Goal: Transaction & Acquisition: Purchase product/service

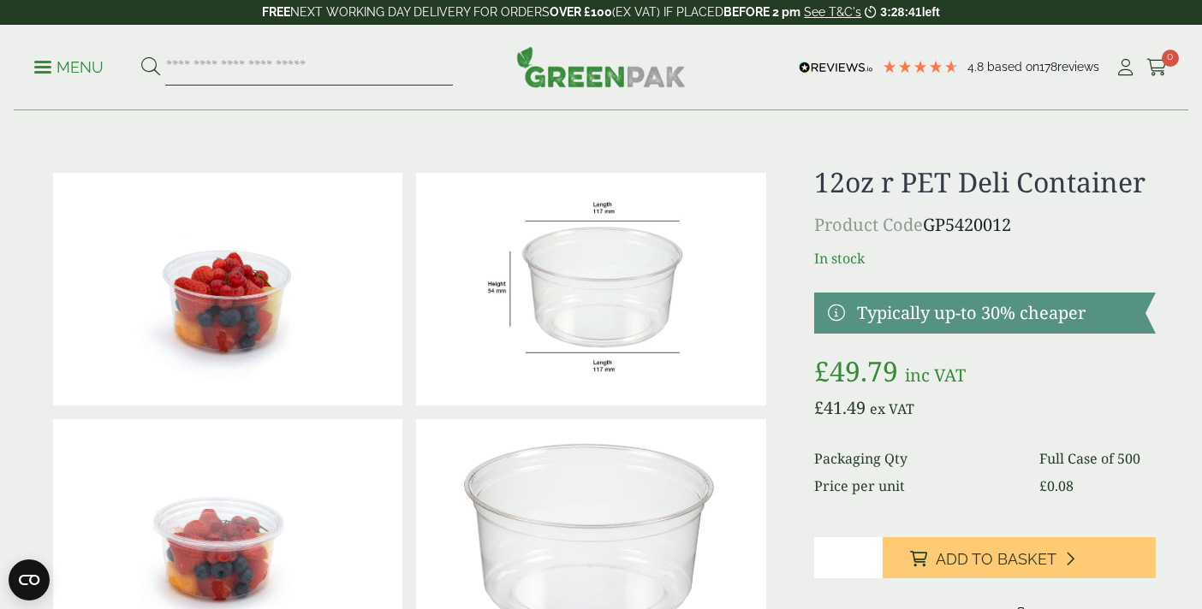
click at [289, 62] on input "search" at bounding box center [309, 68] width 288 height 36
type input "*****"
click at [141, 56] on button at bounding box center [150, 67] width 19 height 22
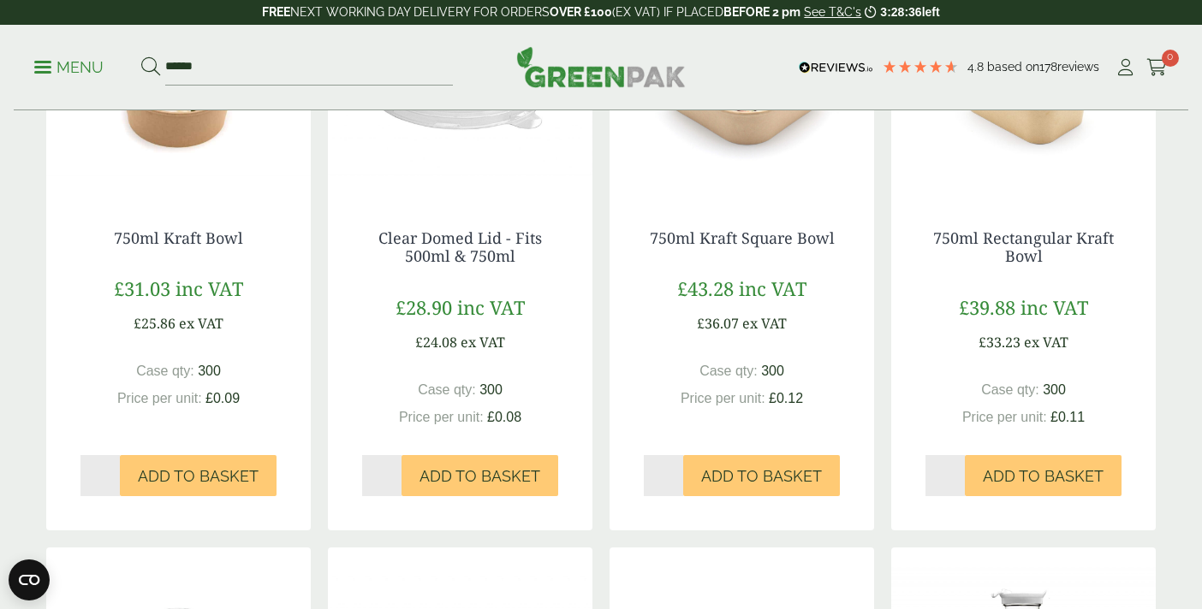
scroll to position [419, 0]
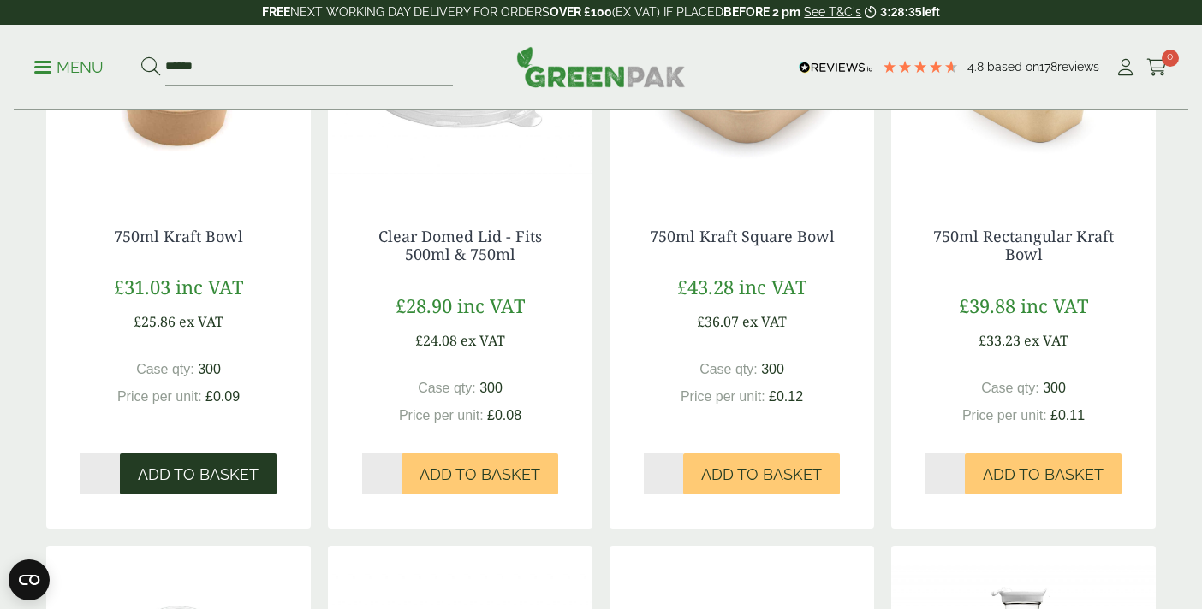
click at [222, 474] on span "Add to Basket" at bounding box center [198, 475] width 121 height 19
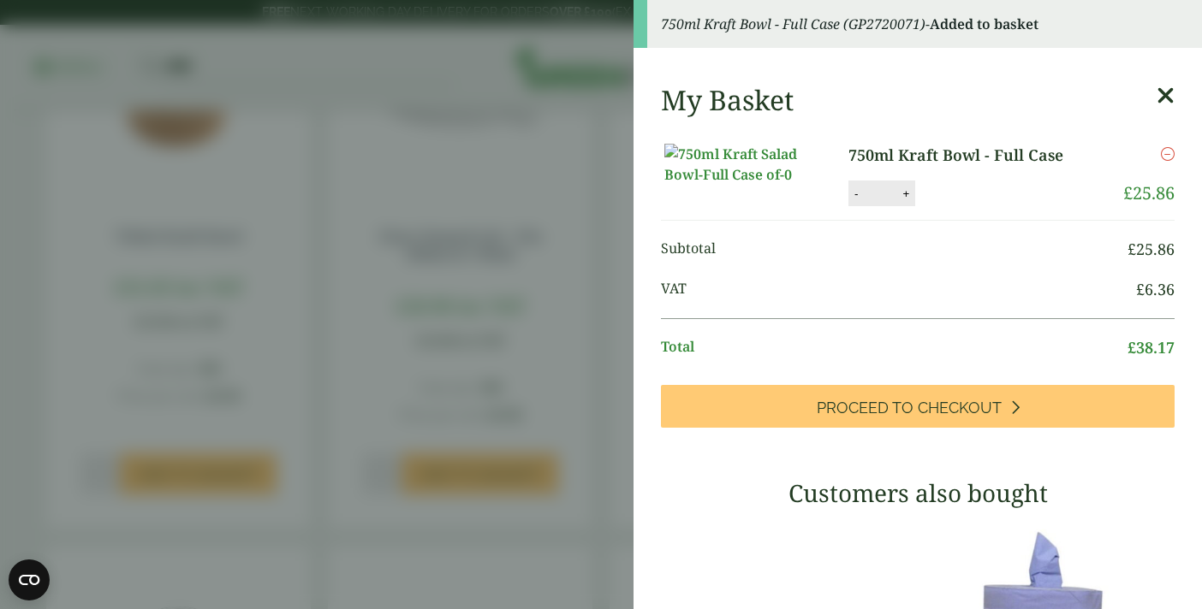
click at [448, 499] on aside "750ml Kraft Bowl - Full Case (GP2720071) - Added to basket My Basket 750ml Kraf…" at bounding box center [601, 304] width 1202 height 609
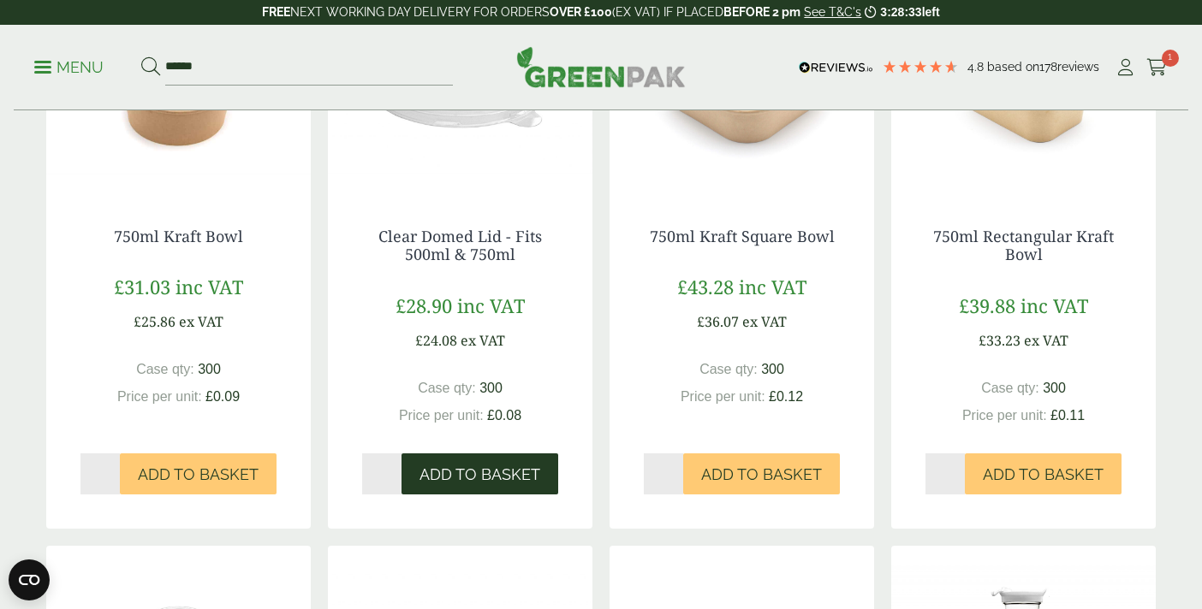
click at [454, 466] on span "Add to Basket" at bounding box center [479, 475] width 121 height 19
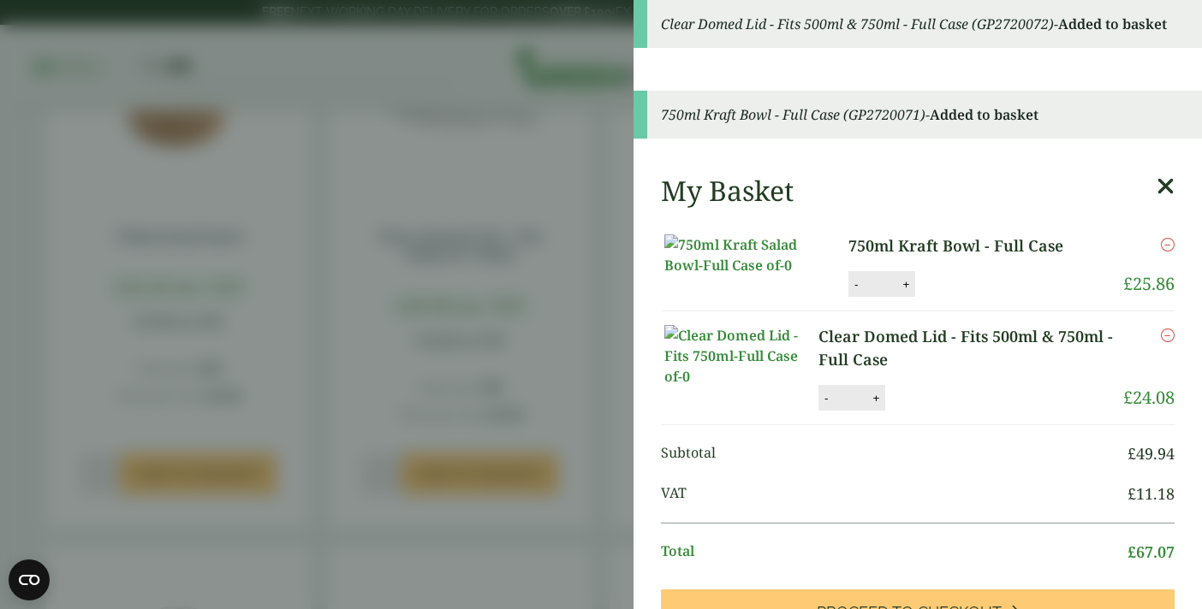
click at [542, 201] on aside "Clear Domed Lid - Fits 500ml & 750ml - Full Case (GP2720072) - Added to basket …" at bounding box center [601, 304] width 1202 height 609
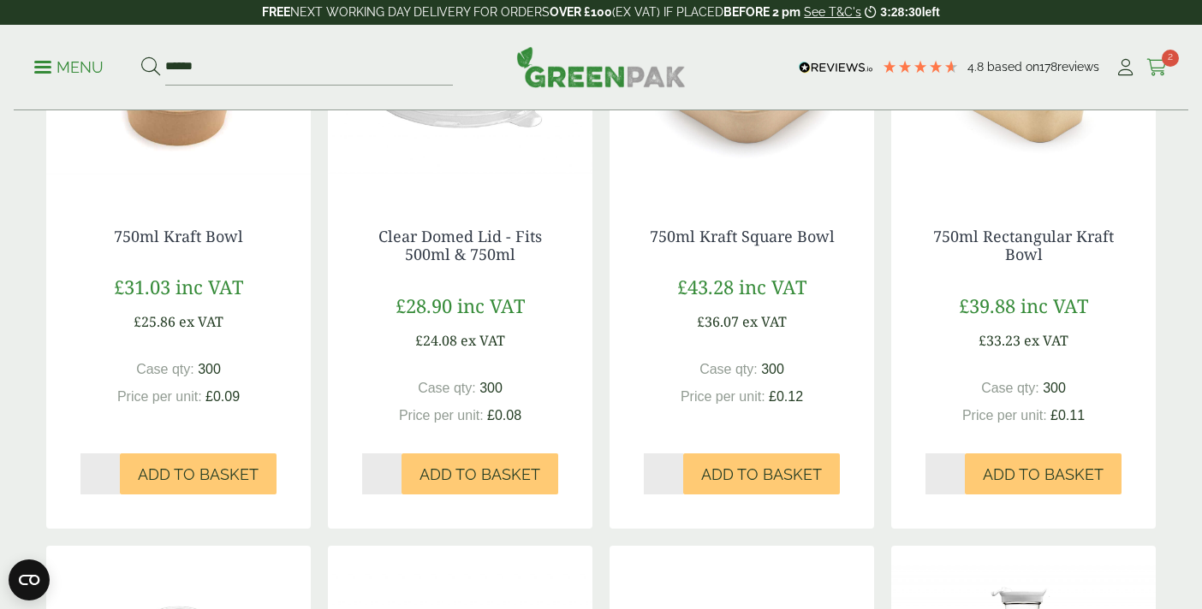
click at [1156, 56] on link "Cart 2" at bounding box center [1156, 68] width 21 height 26
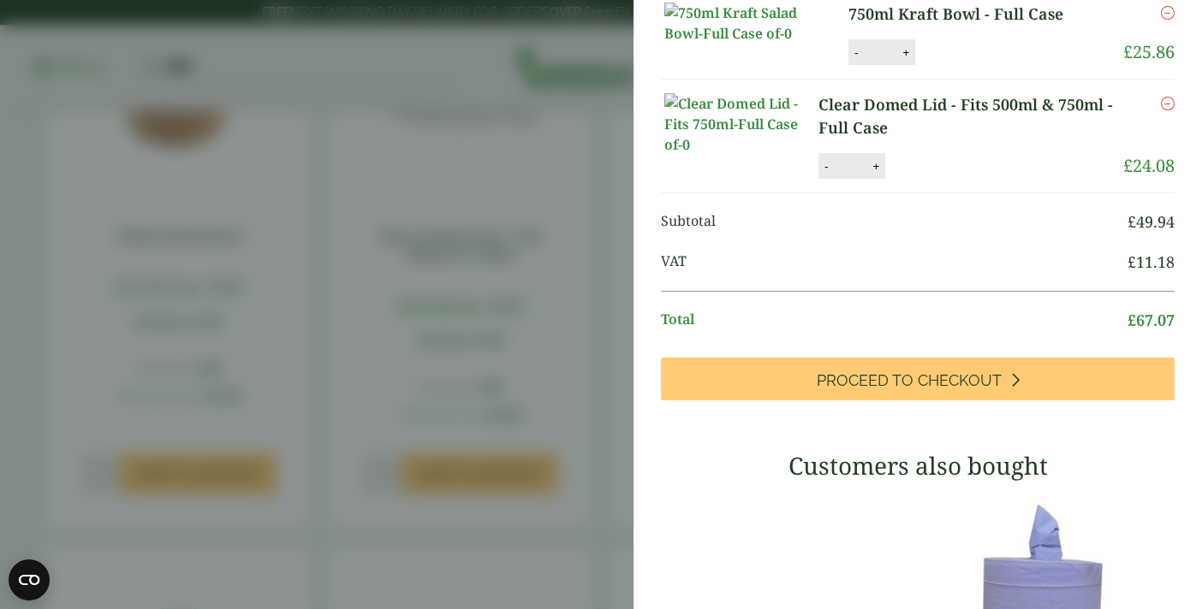
scroll to position [233, 0]
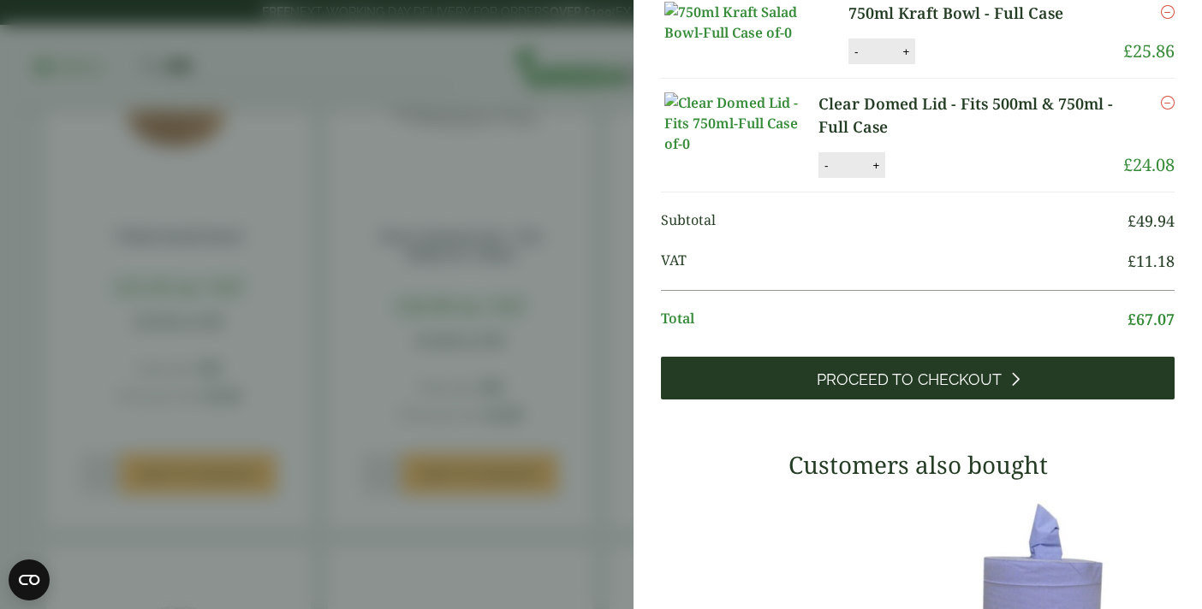
click at [833, 400] on link "Proceed to Checkout" at bounding box center [918, 378] width 514 height 43
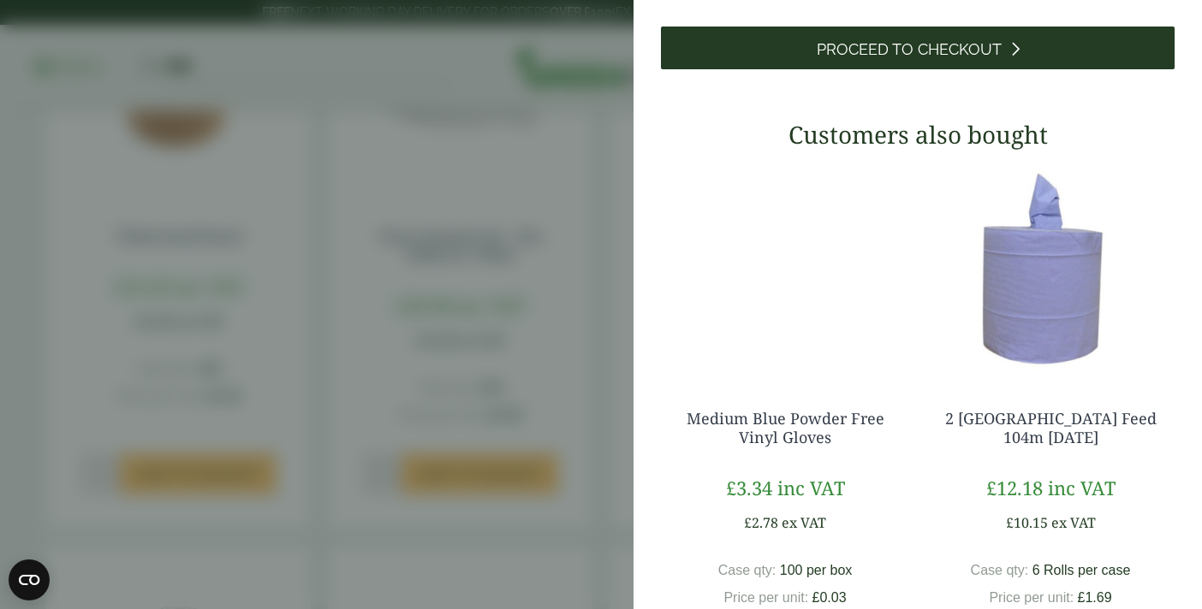
scroll to position [562, 0]
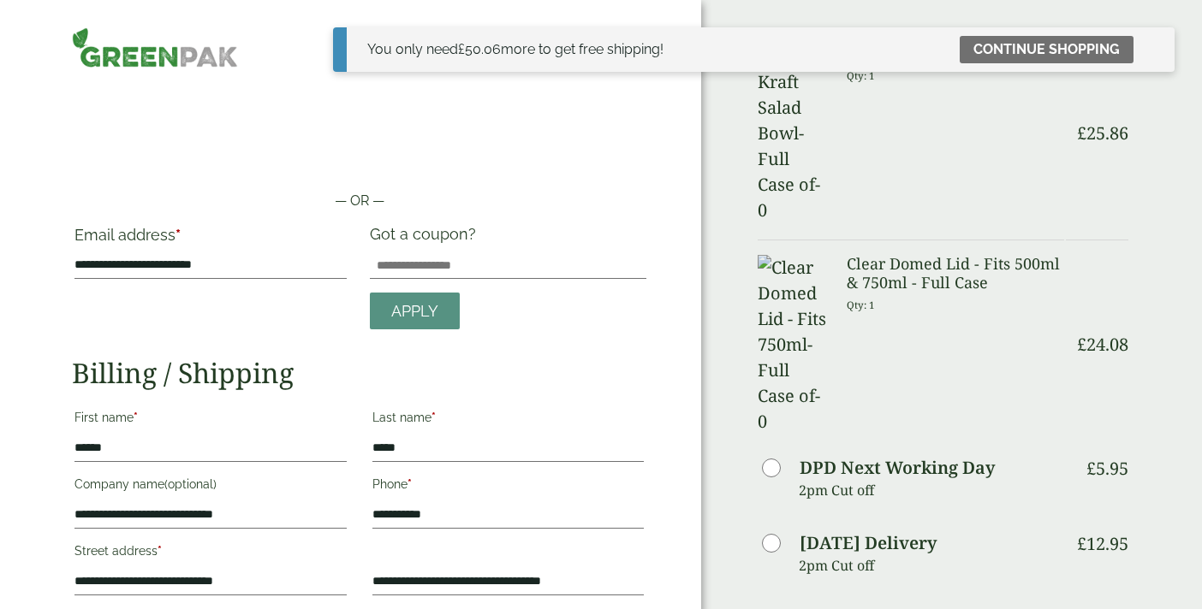
click at [215, 273] on input "**********" at bounding box center [209, 265] width 271 height 27
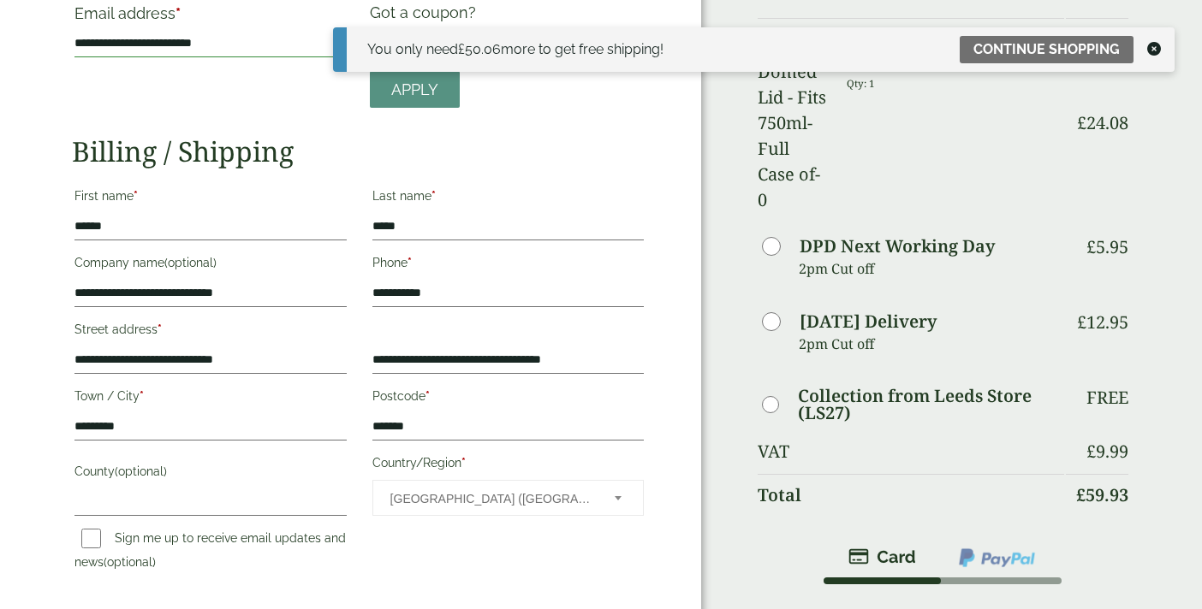
scroll to position [221, 0]
